Goal: Obtain resource: Obtain resource

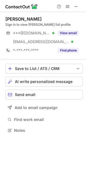
scroll to position [127, 86]
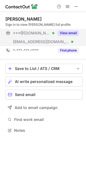
click at [70, 34] on button "View email" at bounding box center [68, 32] width 21 height 5
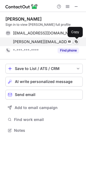
click at [75, 42] on span at bounding box center [76, 42] width 4 height 4
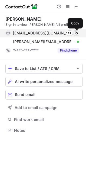
click at [78, 31] on span at bounding box center [76, 33] width 4 height 4
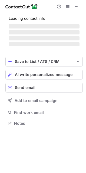
scroll to position [135, 86]
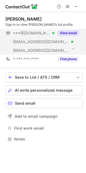
click at [76, 33] on button "View email" at bounding box center [68, 32] width 21 height 5
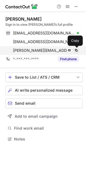
click at [75, 49] on span at bounding box center [76, 50] width 4 height 4
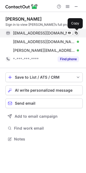
click at [76, 33] on span at bounding box center [76, 33] width 4 height 4
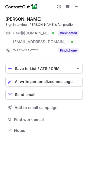
scroll to position [127, 86]
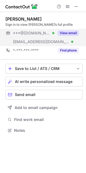
click at [64, 34] on button "View email" at bounding box center [68, 32] width 21 height 5
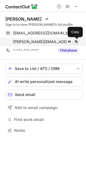
click at [78, 43] on span at bounding box center [76, 42] width 4 height 4
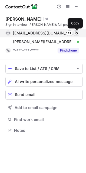
click at [77, 32] on span at bounding box center [76, 33] width 4 height 4
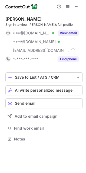
scroll to position [135, 86]
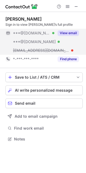
click at [68, 35] on button "View email" at bounding box center [68, 32] width 21 height 5
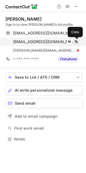
click at [77, 42] on span at bounding box center [76, 42] width 4 height 4
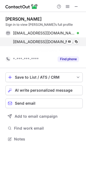
scroll to position [127, 86]
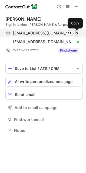
click at [78, 33] on span at bounding box center [76, 33] width 4 height 4
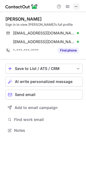
click at [75, 5] on span at bounding box center [76, 6] width 4 height 4
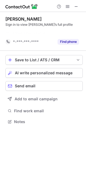
scroll to position [109, 86]
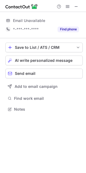
scroll to position [106, 86]
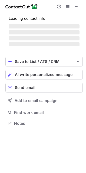
scroll to position [135, 86]
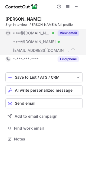
click at [77, 35] on button "View email" at bounding box center [68, 32] width 21 height 5
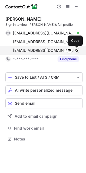
click at [78, 49] on span at bounding box center [76, 50] width 4 height 4
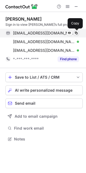
click at [76, 34] on span at bounding box center [76, 33] width 4 height 4
click at [78, 33] on span at bounding box center [76, 33] width 4 height 4
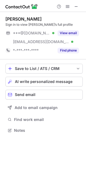
scroll to position [127, 86]
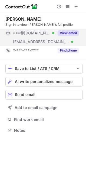
click at [71, 33] on button "View email" at bounding box center [68, 32] width 21 height 5
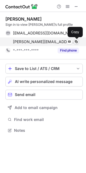
click at [75, 42] on span at bounding box center [76, 42] width 4 height 4
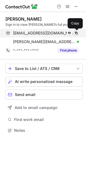
click at [78, 32] on span at bounding box center [76, 33] width 4 height 4
